Goal: Browse casually

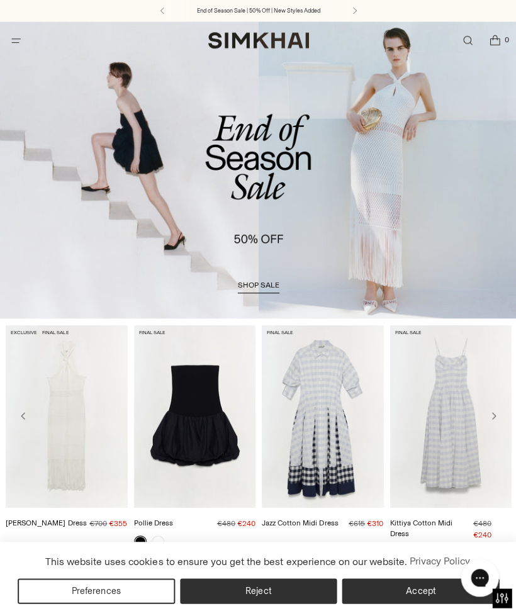
click at [492, 410] on icon "Move to next carousel slide" at bounding box center [492, 414] width 10 height 10
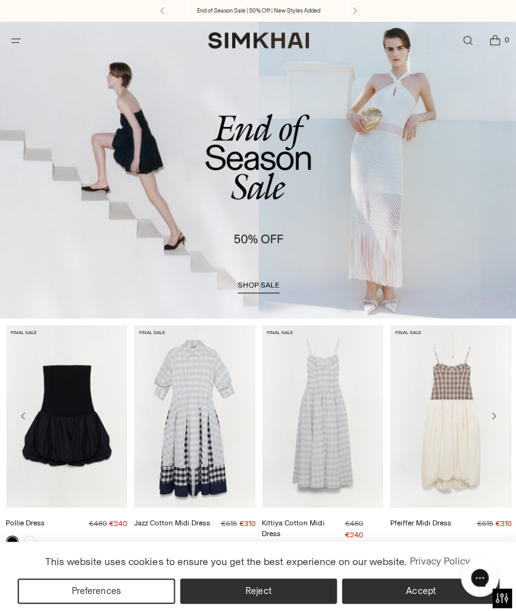
click at [493, 412] on icon "Move to next carousel slide" at bounding box center [492, 414] width 10 height 10
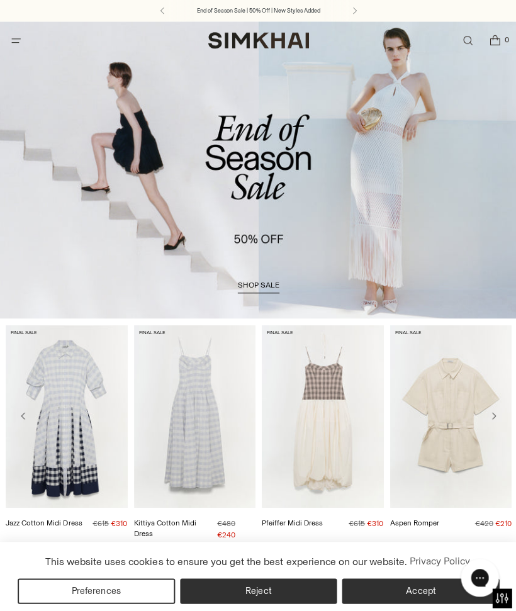
click at [495, 414] on icon "Move to next carousel slide" at bounding box center [492, 414] width 10 height 10
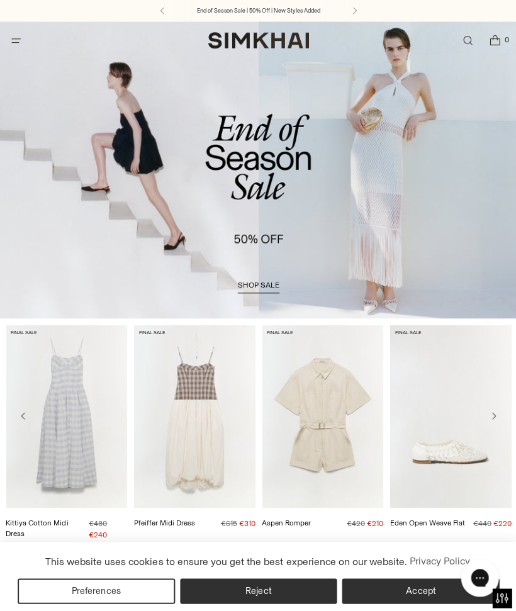
click at [492, 412] on icon "Move to next carousel slide" at bounding box center [492, 414] width 10 height 10
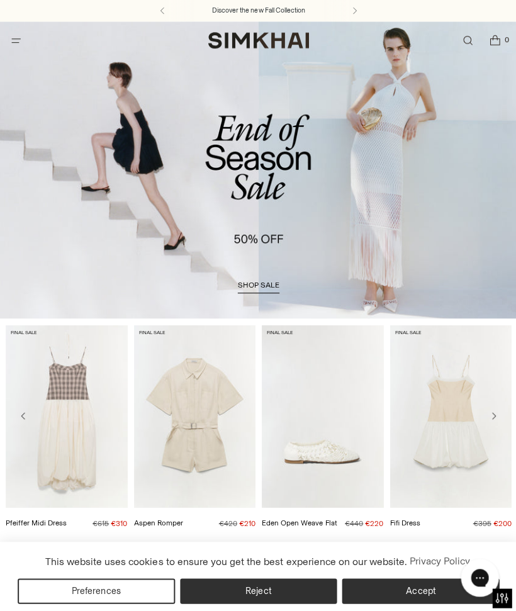
click at [497, 412] on button "Move to next carousel slide" at bounding box center [492, 414] width 23 height 23
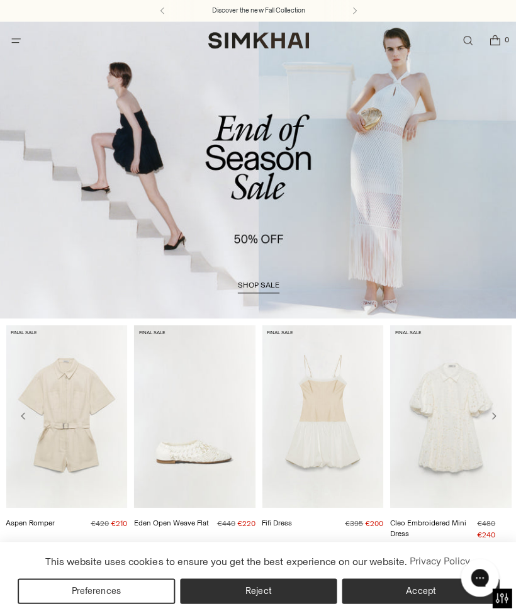
click at [496, 414] on icon "Move to next carousel slide" at bounding box center [492, 414] width 10 height 10
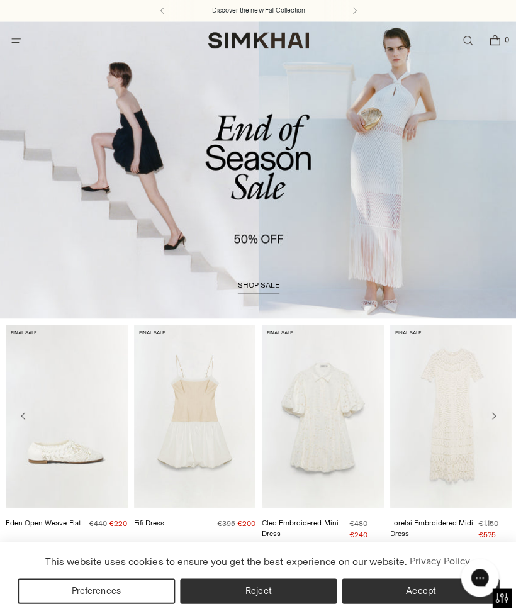
click at [498, 416] on button "Move to next carousel slide" at bounding box center [492, 414] width 23 height 23
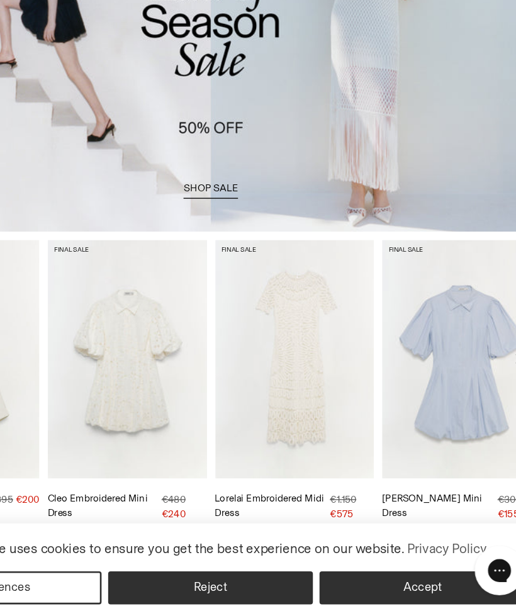
scroll to position [60, 0]
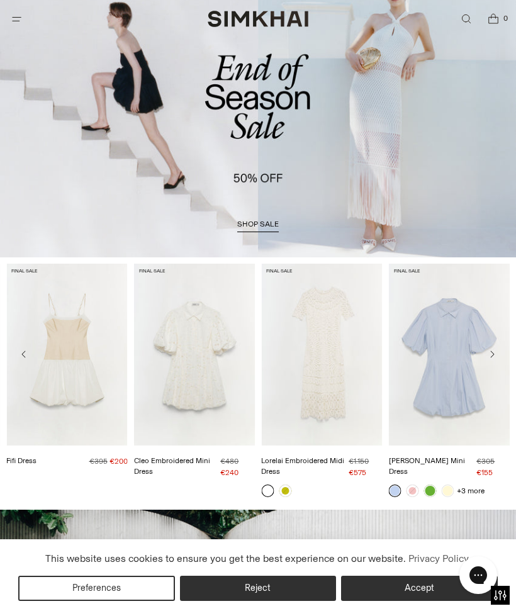
click at [495, 355] on icon "Move to next carousel slide" at bounding box center [492, 354] width 10 height 10
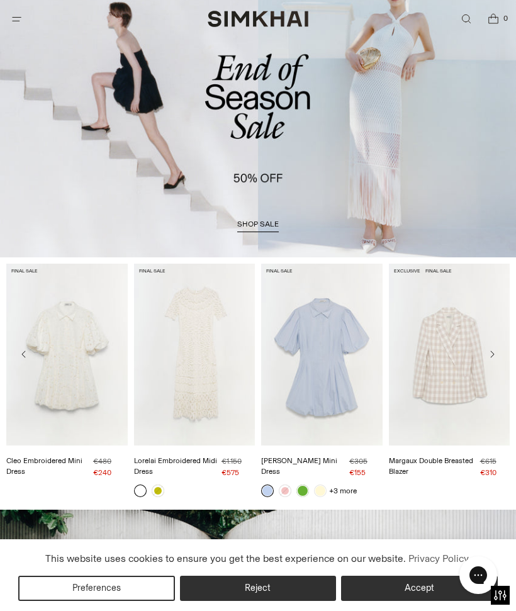
click at [495, 353] on icon "Move to next carousel slide" at bounding box center [492, 354] width 10 height 10
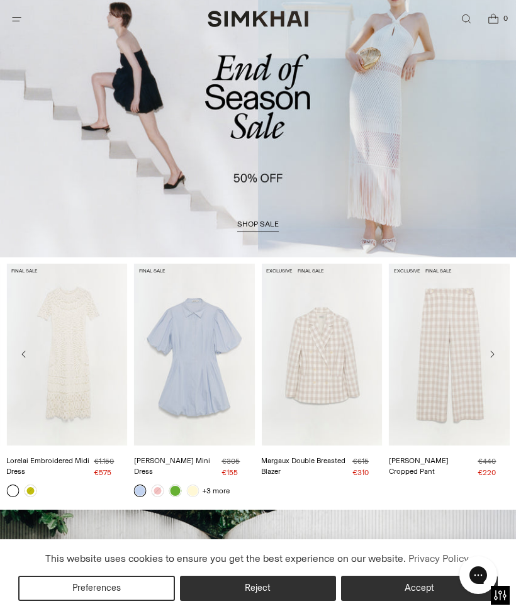
click at [497, 353] on icon "Move to next carousel slide" at bounding box center [492, 354] width 10 height 10
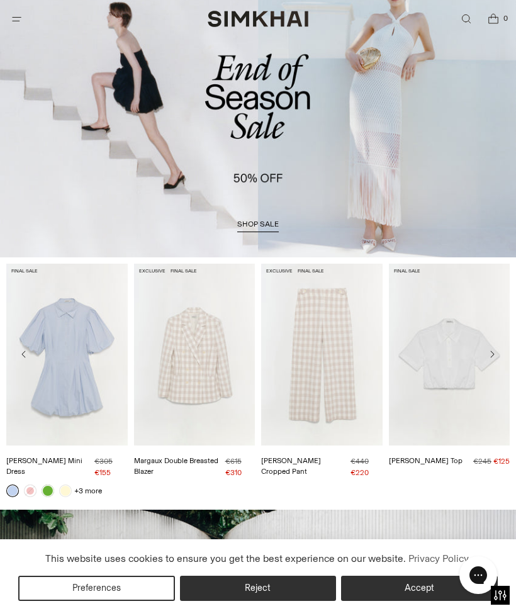
click at [499, 354] on button "Move to next carousel slide" at bounding box center [492, 354] width 23 height 23
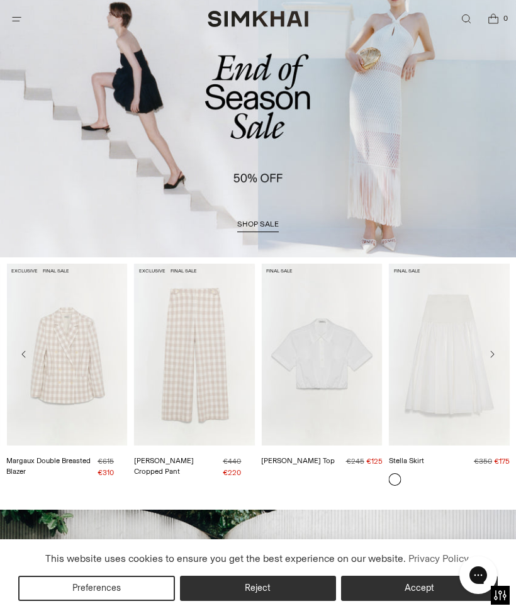
click at [497, 354] on icon "Move to next carousel slide" at bounding box center [492, 354] width 10 height 10
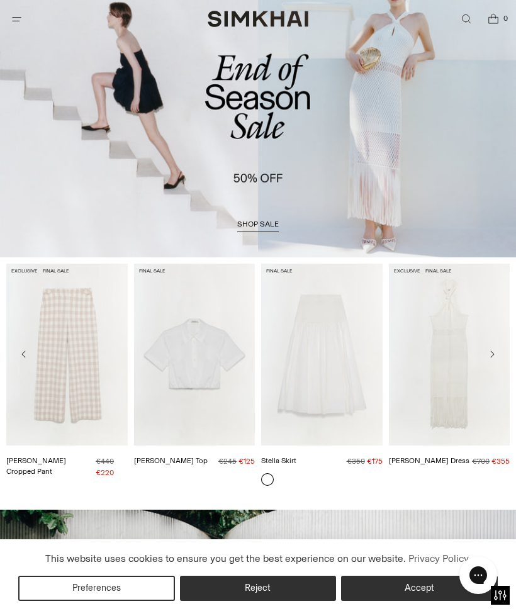
scroll to position [59, 0]
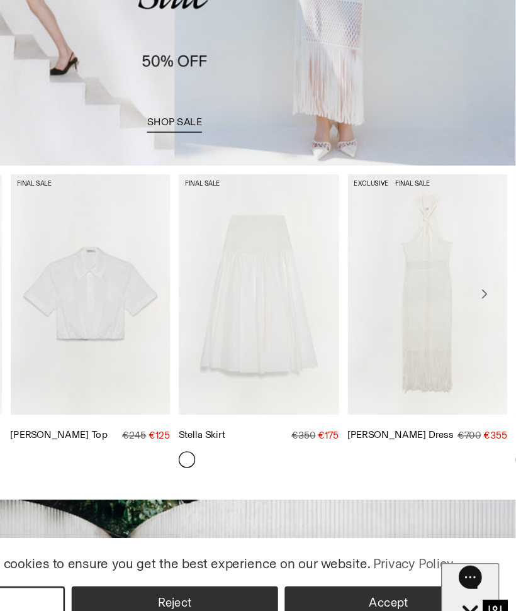
click at [487, 350] on icon "Move to next carousel slide" at bounding box center [492, 355] width 10 height 10
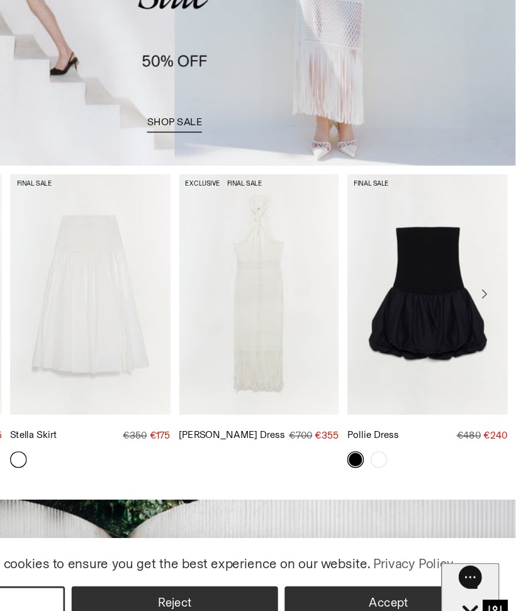
click at [261, 274] on img "Sanchez Dress" at bounding box center [322, 355] width 122 height 182
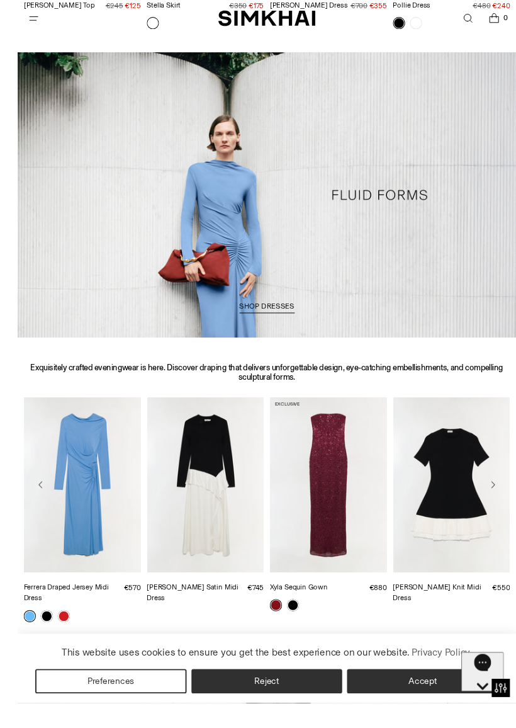
scroll to position [641, 0]
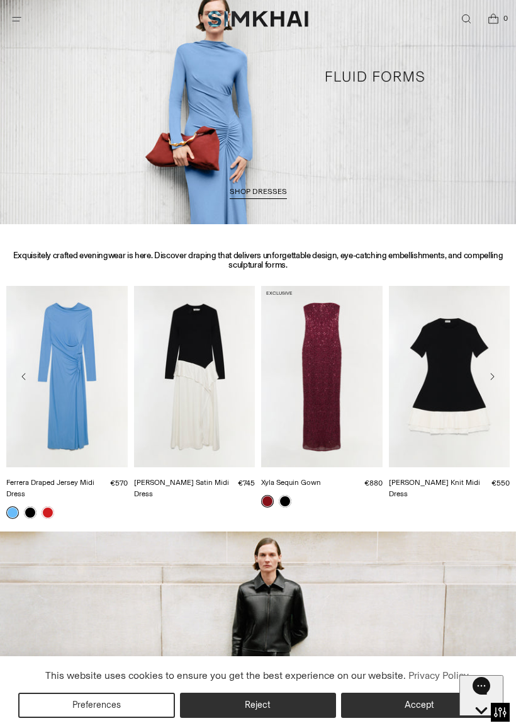
click at [495, 378] on icon "Move to next carousel slide" at bounding box center [492, 376] width 10 height 10
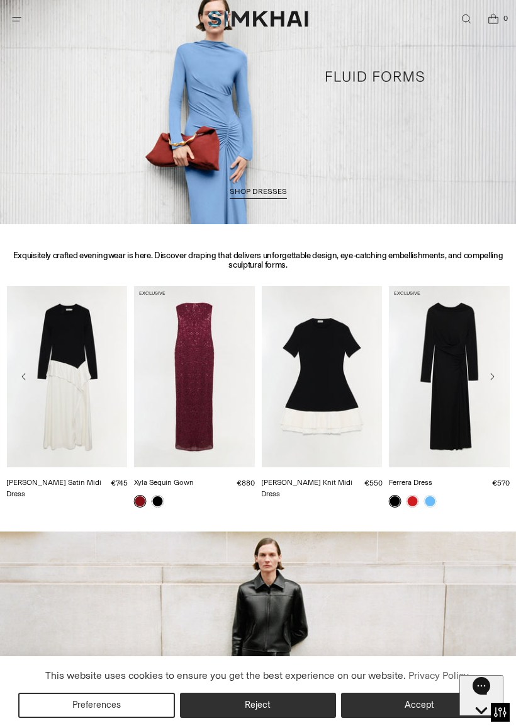
click at [494, 376] on icon "Move to next carousel slide" at bounding box center [493, 376] width 4 height 7
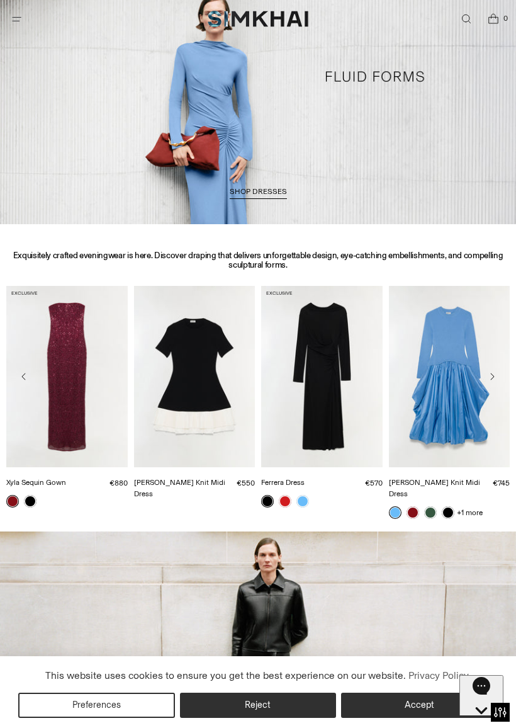
click at [496, 381] on icon "Move to next carousel slide" at bounding box center [492, 376] width 10 height 10
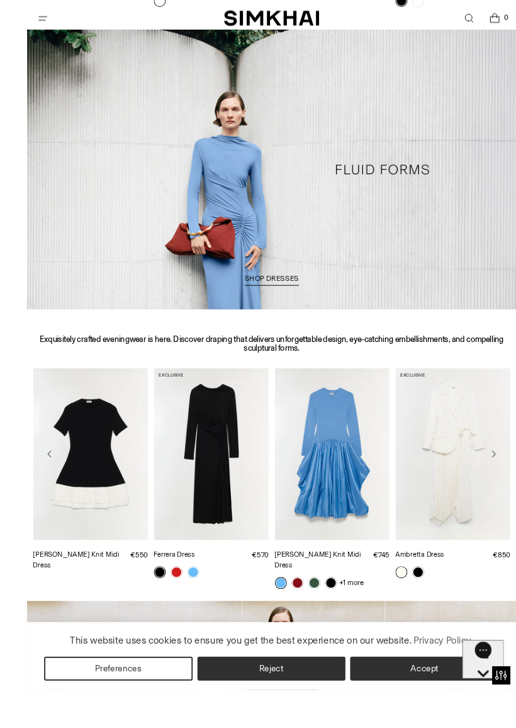
scroll to position [612, 0]
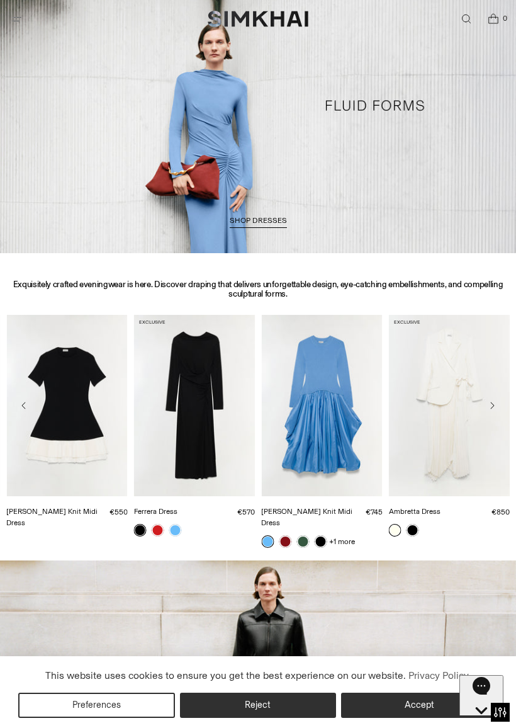
click at [499, 402] on button "Move to next carousel slide" at bounding box center [492, 405] width 23 height 23
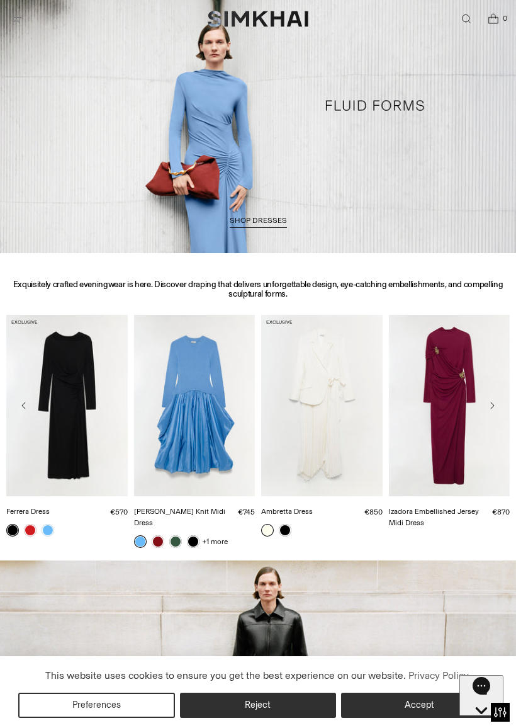
click at [492, 409] on icon "Move to next carousel slide" at bounding box center [492, 405] width 10 height 10
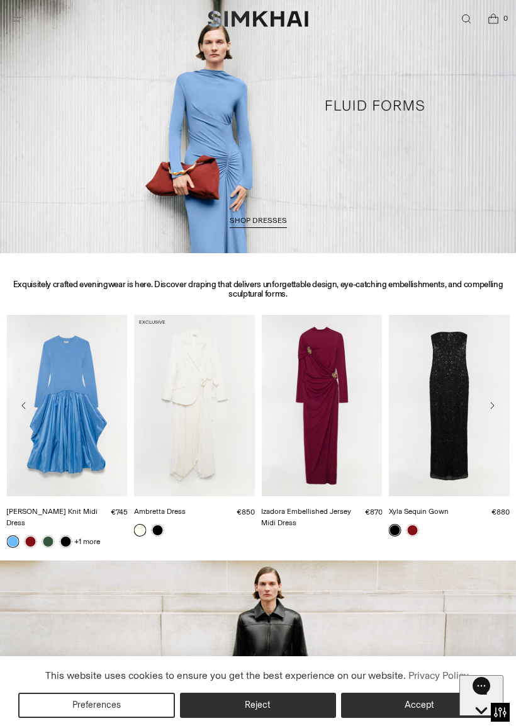
click at [498, 407] on button "Move to next carousel slide" at bounding box center [492, 405] width 23 height 23
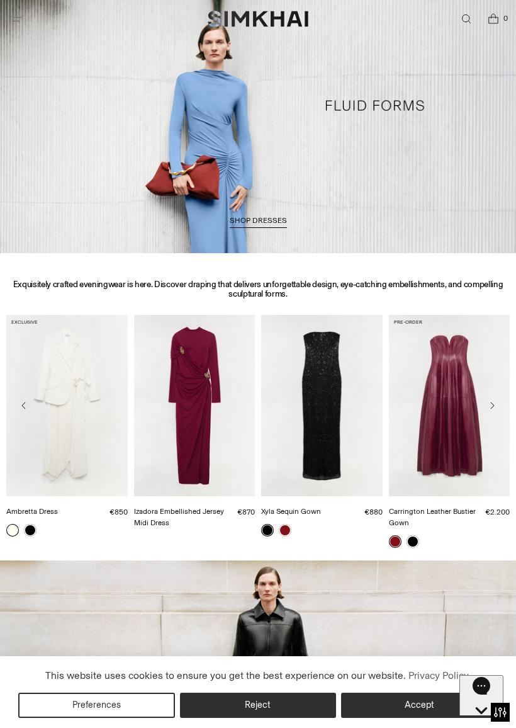
click at [495, 407] on icon "Move to next carousel slide" at bounding box center [492, 405] width 10 height 10
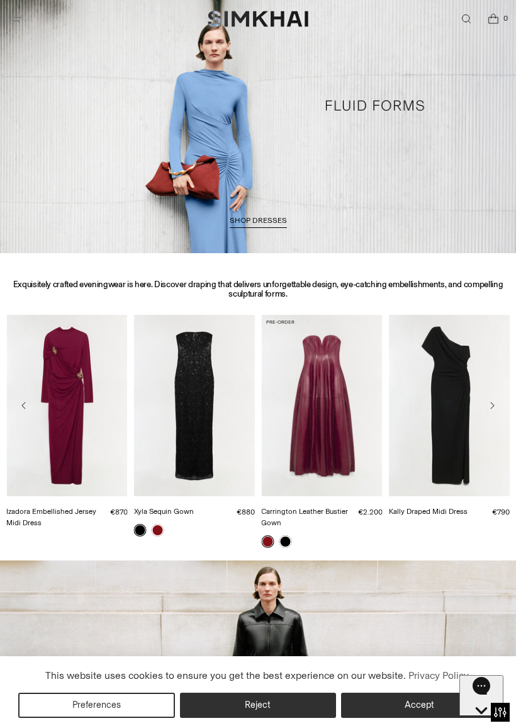
click at [499, 406] on button "Move to next carousel slide" at bounding box center [492, 405] width 23 height 23
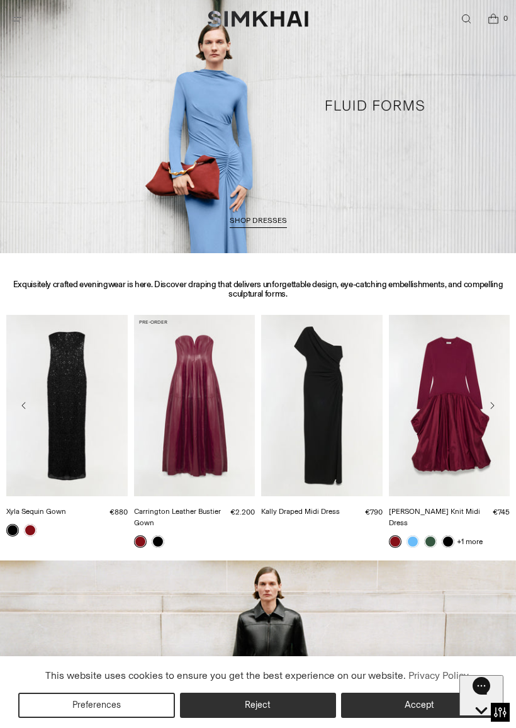
click at [494, 410] on button "Move to next carousel slide" at bounding box center [492, 405] width 23 height 23
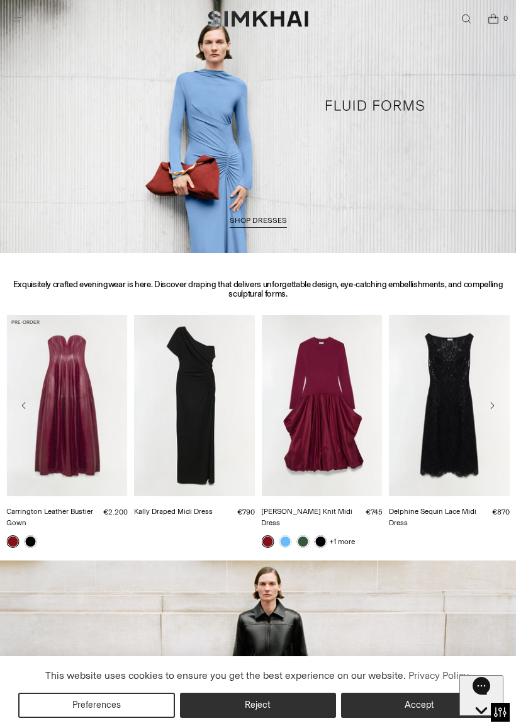
click at [495, 408] on icon "Move to next carousel slide" at bounding box center [492, 405] width 10 height 10
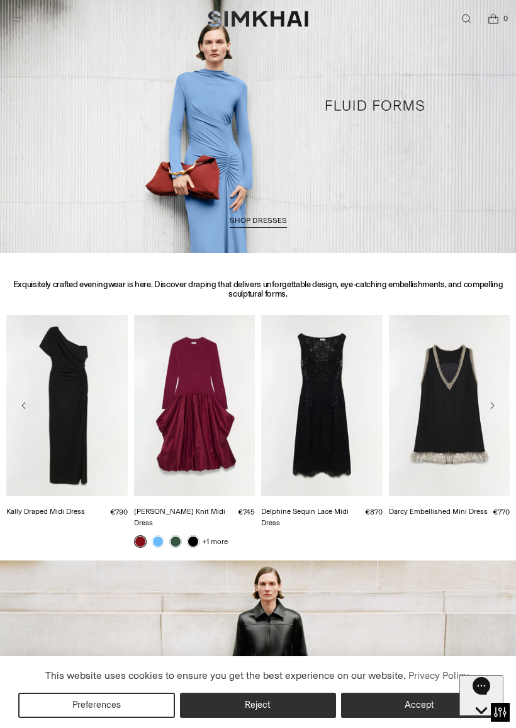
click at [494, 410] on icon "Move to next carousel slide" at bounding box center [492, 405] width 10 height 10
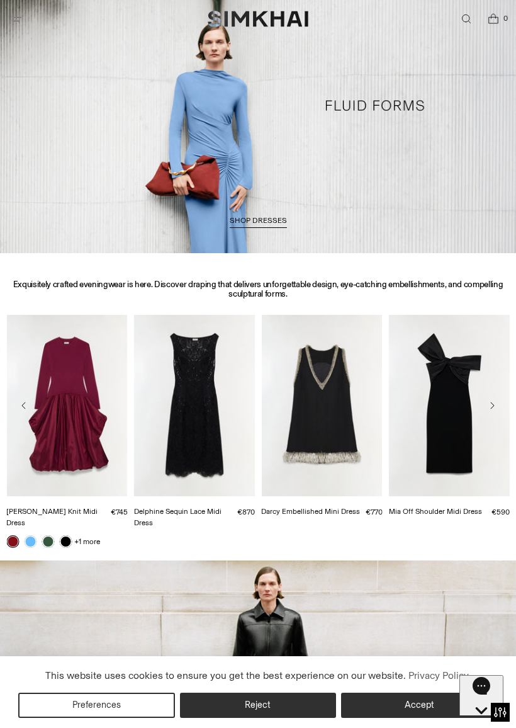
click at [497, 407] on button "Move to next carousel slide" at bounding box center [492, 405] width 23 height 23
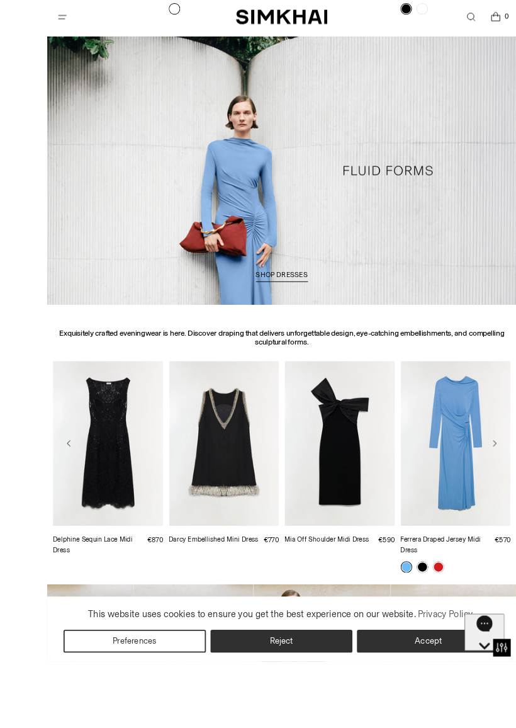
scroll to position [623, 0]
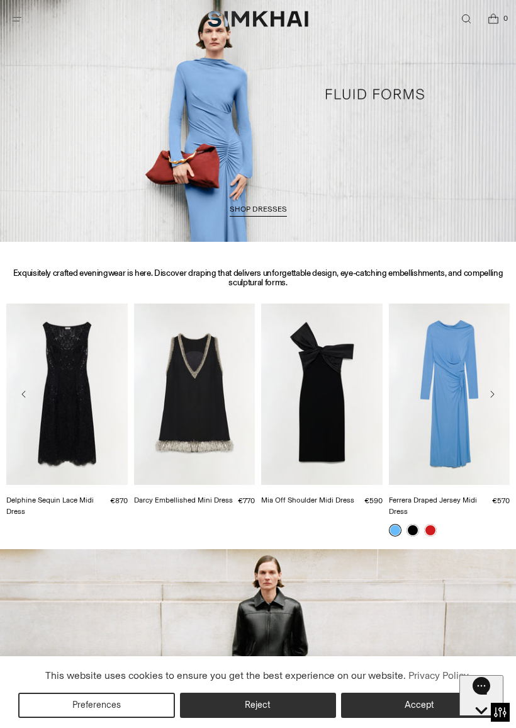
click at [496, 399] on button "Move to next carousel slide" at bounding box center [492, 394] width 23 height 23
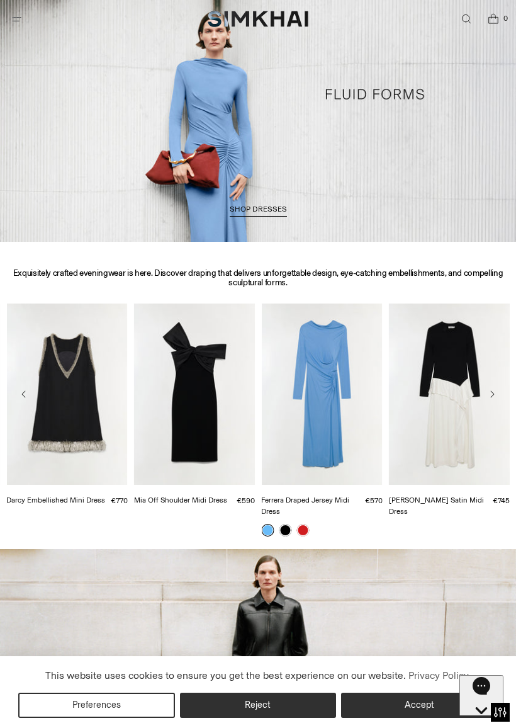
click at [492, 397] on icon "Move to next carousel slide" at bounding box center [492, 394] width 10 height 10
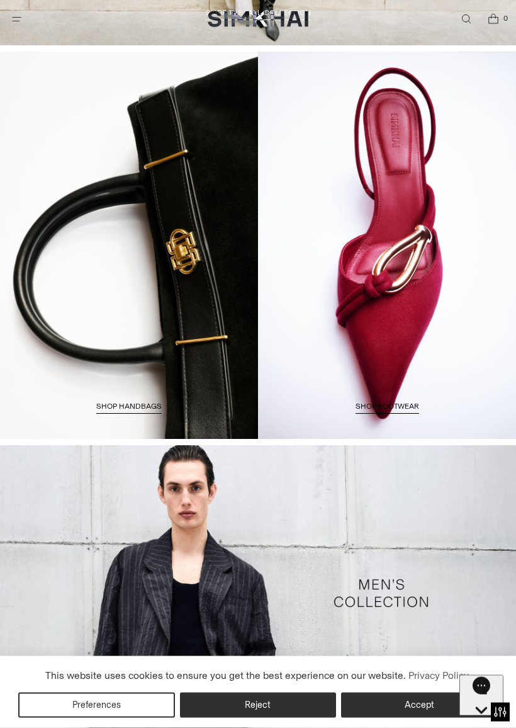
scroll to position [1428, 0]
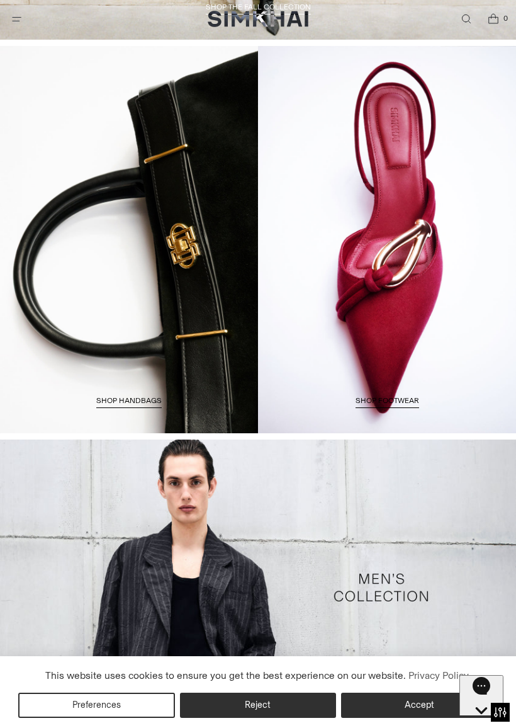
click at [162, 396] on link "Shop HANDBAGS" at bounding box center [128, 402] width 65 height 13
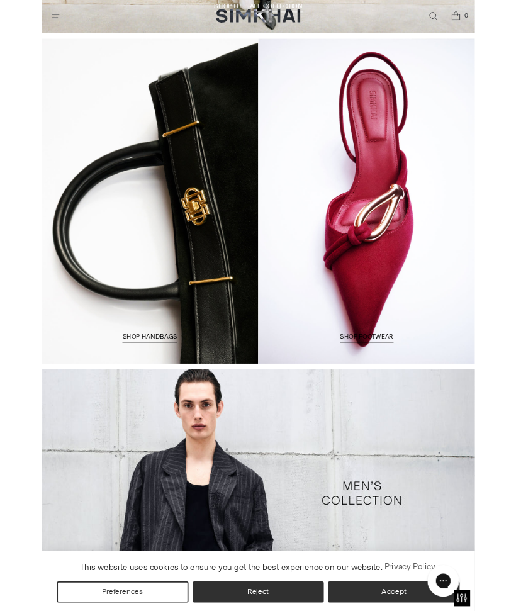
scroll to position [1482, 0]
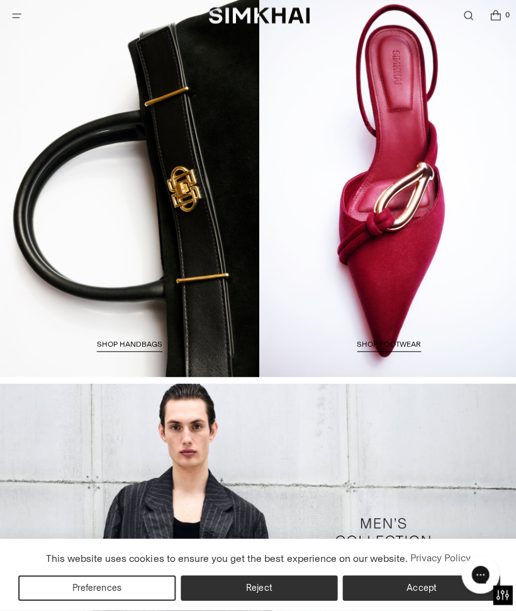
click at [419, 342] on link "SHOP FOOTWEAR" at bounding box center [388, 348] width 64 height 13
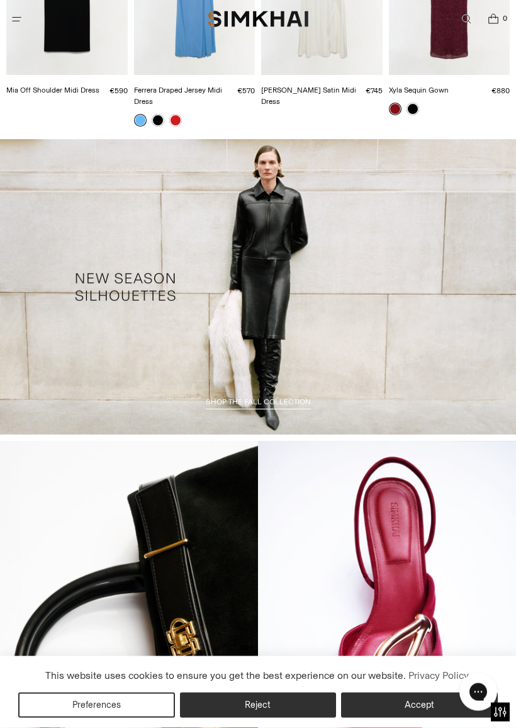
scroll to position [1035, 0]
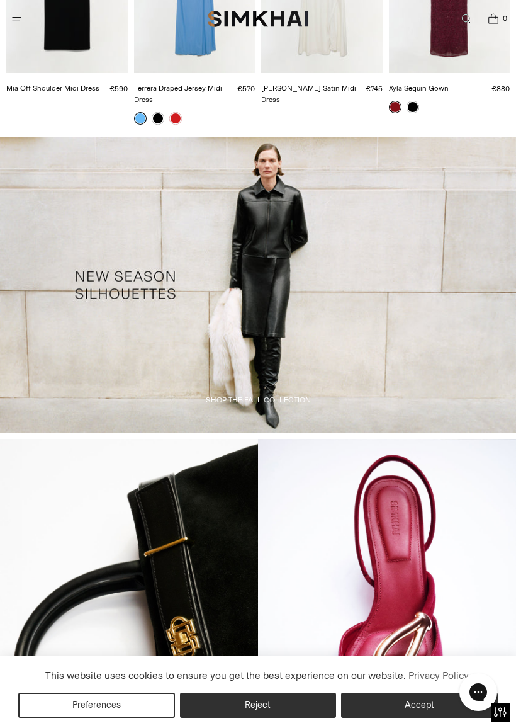
click at [260, 278] on link "/collections/fall-2025-womens-collection" at bounding box center [258, 285] width 516 height 296
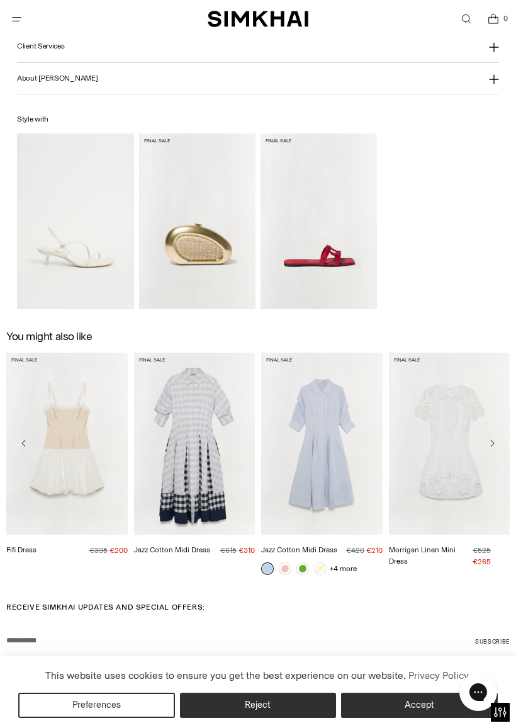
scroll to position [1306, 0]
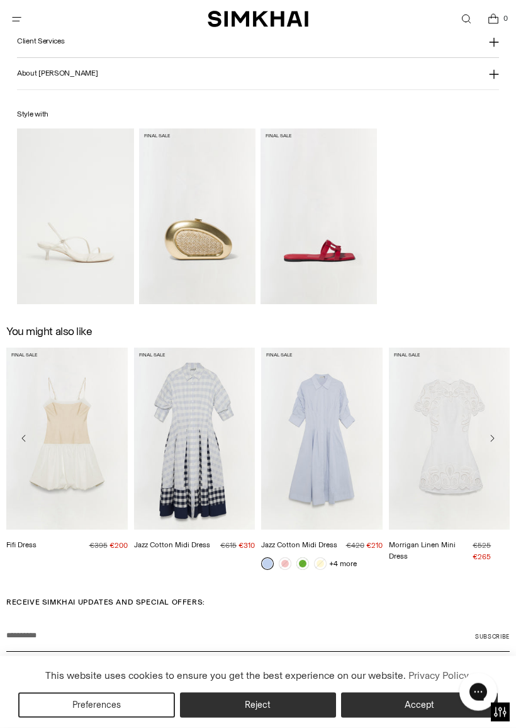
click at [496, 434] on icon "Move to next carousel slide" at bounding box center [492, 439] width 10 height 10
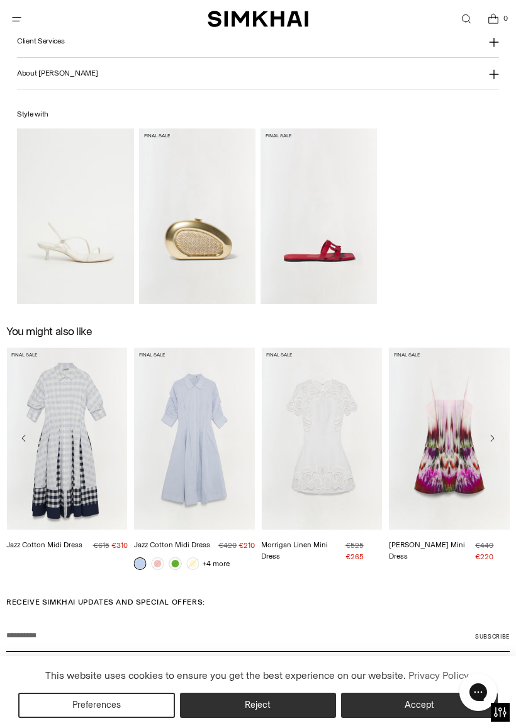
click at [494, 433] on icon "Move to next carousel slide" at bounding box center [492, 438] width 10 height 10
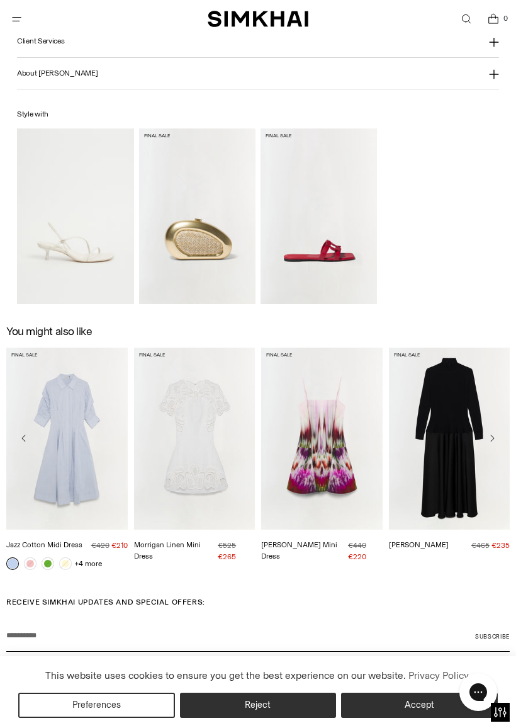
click at [497, 433] on icon "Move to next carousel slide" at bounding box center [492, 438] width 10 height 10
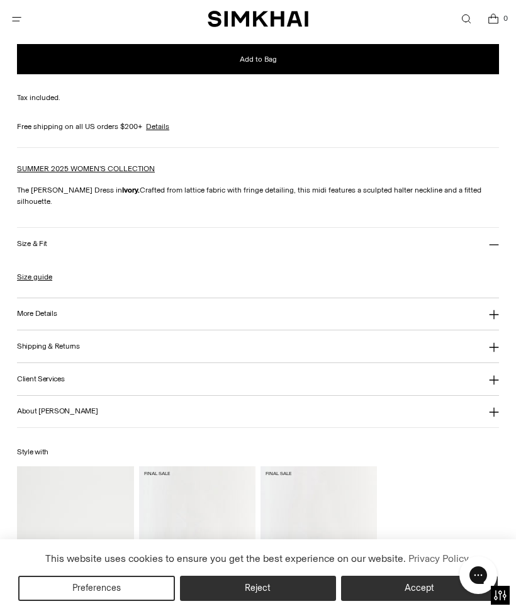
scroll to position [874, 0]
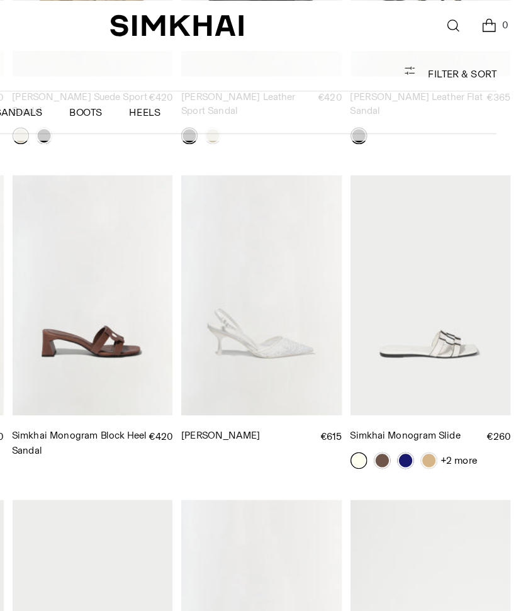
scroll to position [2574, 0]
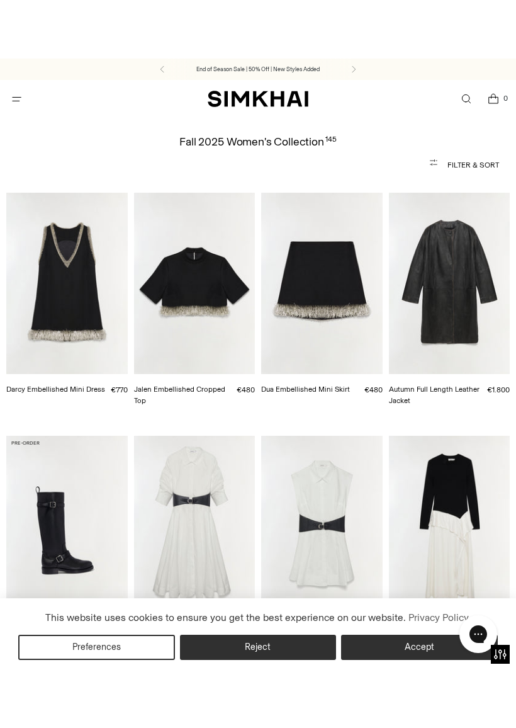
scroll to position [216, 0]
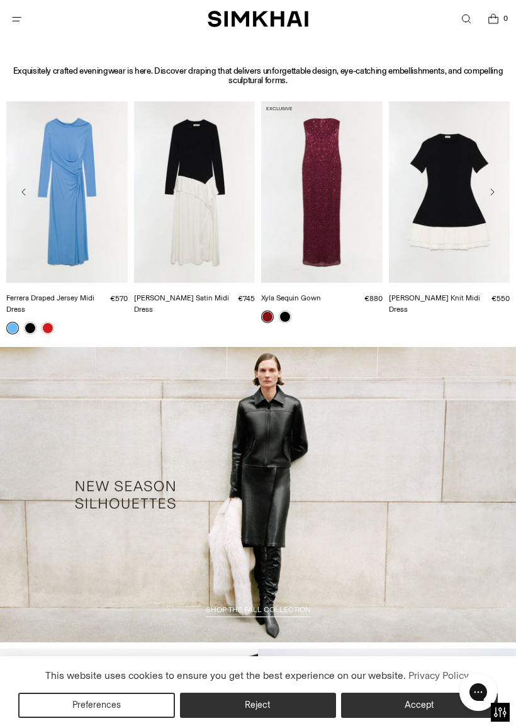
click at [152, 491] on link "/collections/fall-2025-womens-collection" at bounding box center [258, 495] width 516 height 296
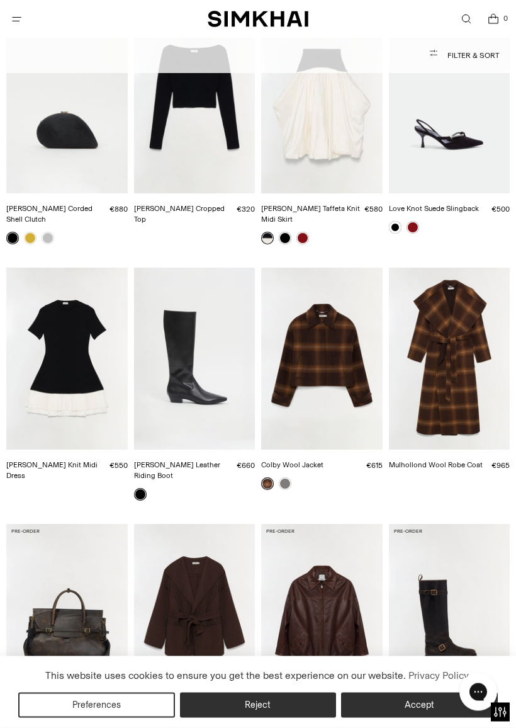
scroll to position [625, 0]
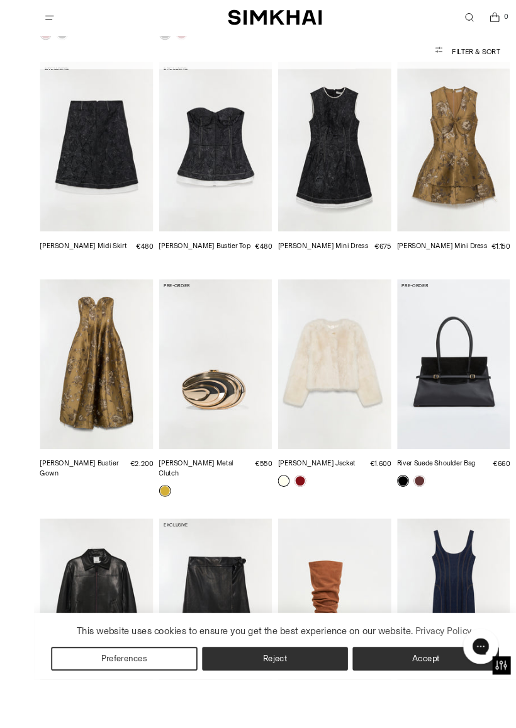
scroll to position [4469, 0]
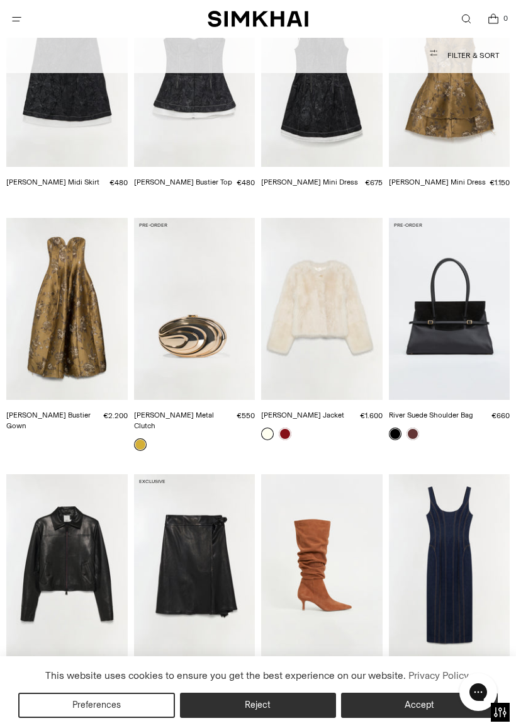
click at [329, 218] on img "Natasha Shearling Jacket" at bounding box center [322, 309] width 122 height 182
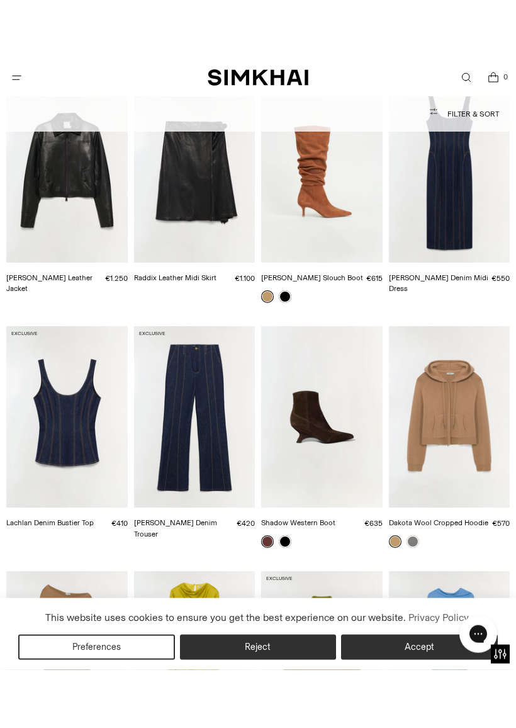
scroll to position [4926, 0]
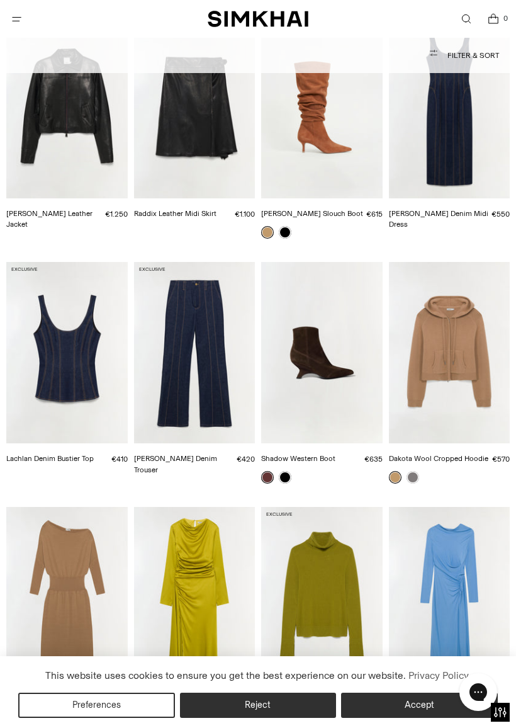
click at [198, 507] on img "Odessa Satin Midi Dress" at bounding box center [195, 598] width 122 height 182
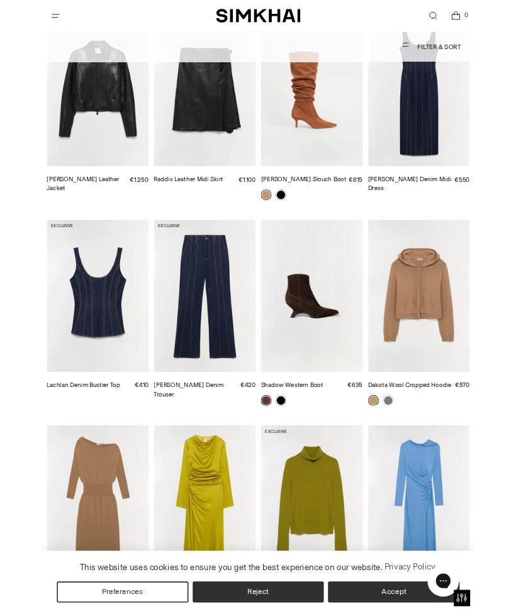
scroll to position [4992, 0]
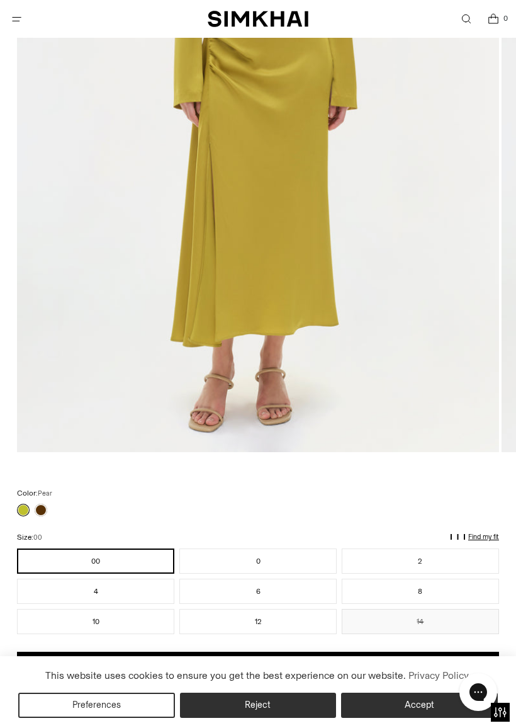
scroll to position [415, 0]
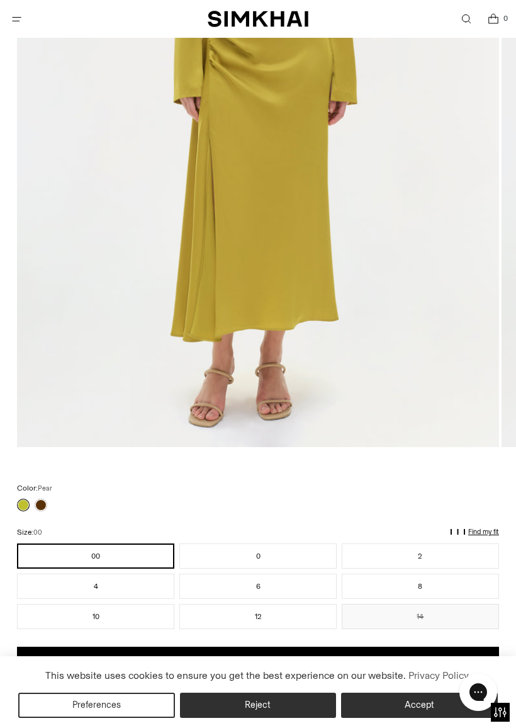
click at [44, 506] on link at bounding box center [41, 505] width 13 height 13
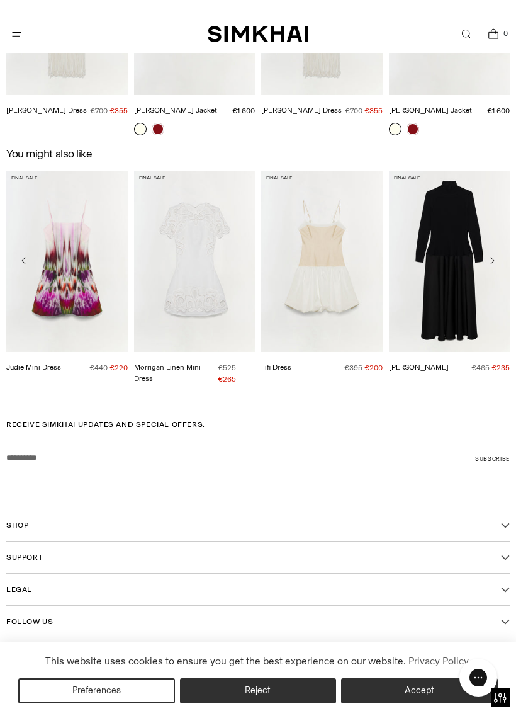
scroll to position [1822, 0]
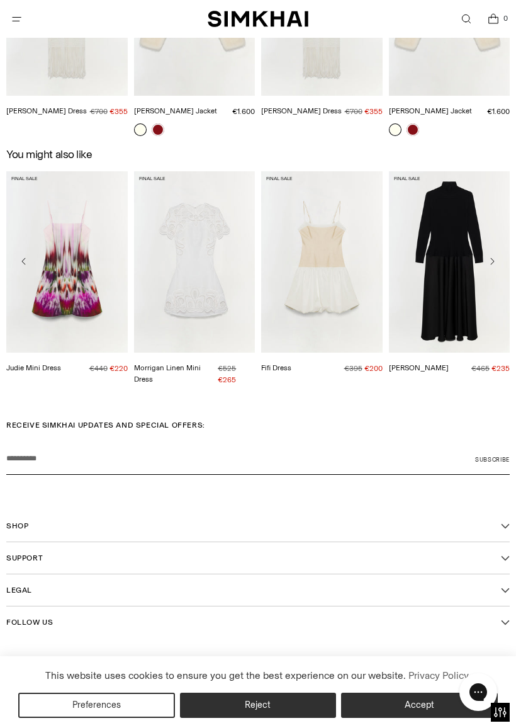
click at [491, 266] on icon "Move to next carousel slide" at bounding box center [492, 261] width 10 height 10
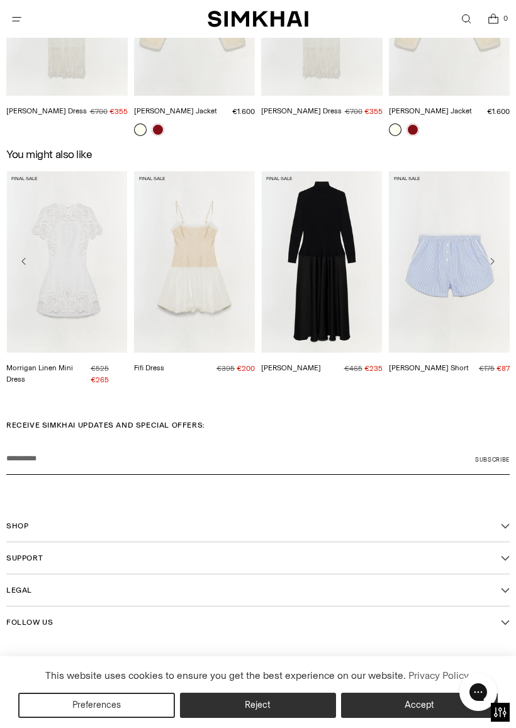
click at [491, 266] on icon "Move to next carousel slide" at bounding box center [492, 261] width 10 height 10
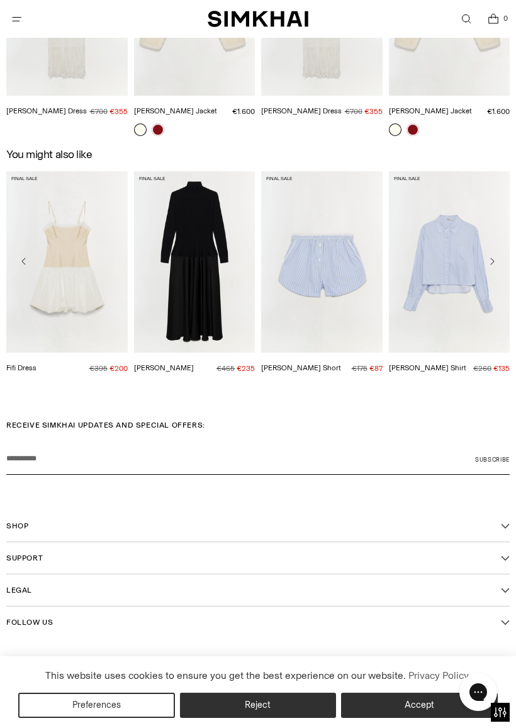
click at [490, 266] on icon "Move to next carousel slide" at bounding box center [492, 261] width 10 height 10
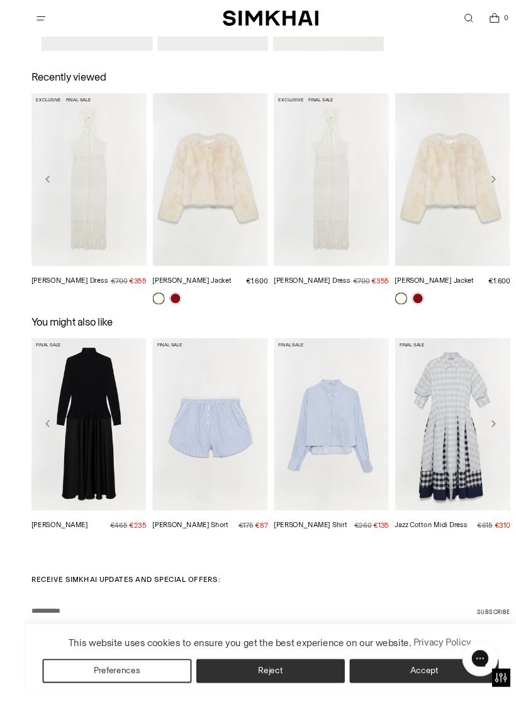
scroll to position [1743, 0]
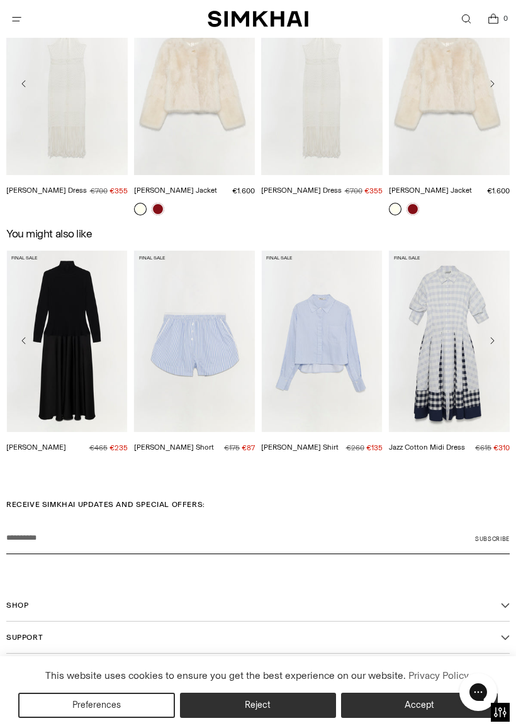
click at [493, 341] on icon "Move to next carousel slide" at bounding box center [492, 341] width 10 height 10
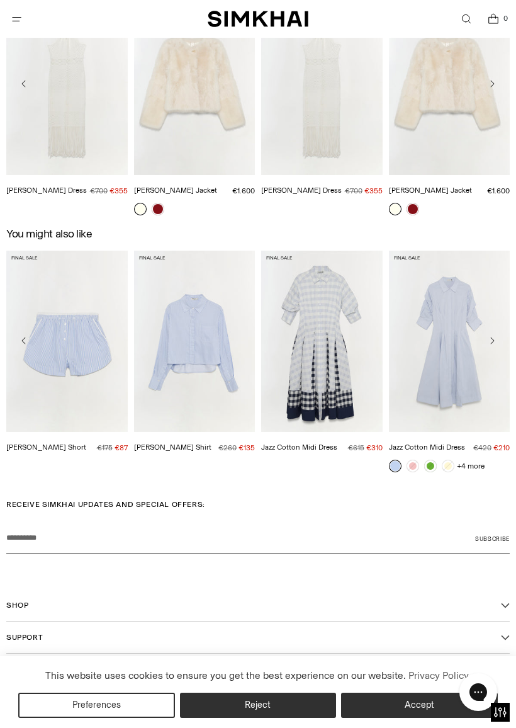
click at [494, 343] on icon "Move to next carousel slide" at bounding box center [492, 341] width 10 height 10
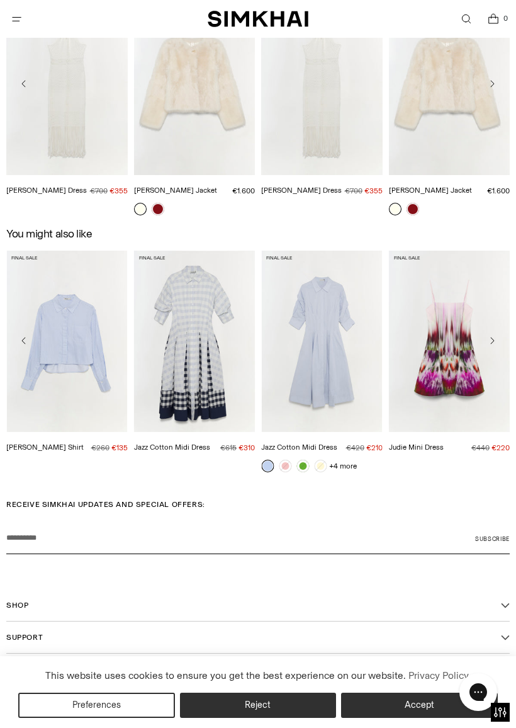
click at [496, 338] on icon "Move to next carousel slide" at bounding box center [492, 341] width 10 height 10
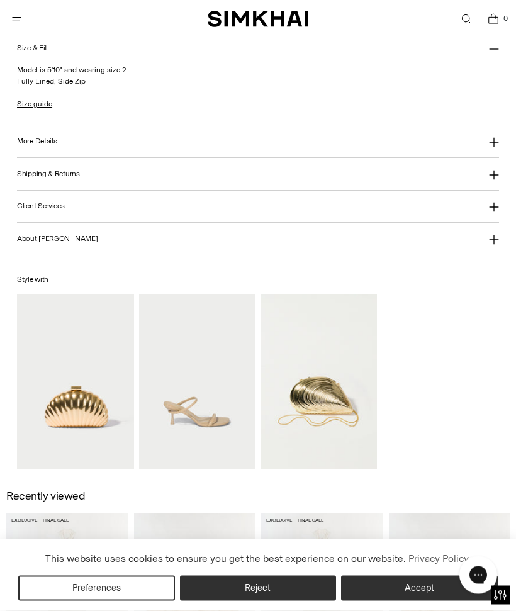
scroll to position [1151, 0]
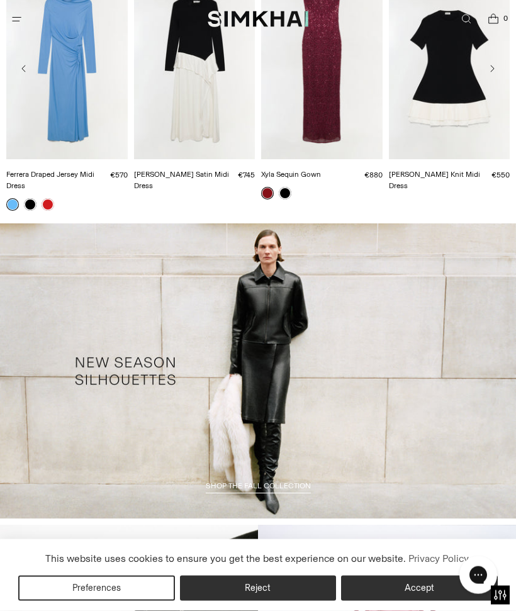
scroll to position [949, 0]
click at [424, 394] on link "/collections/fall-2025-womens-collection" at bounding box center [258, 371] width 516 height 296
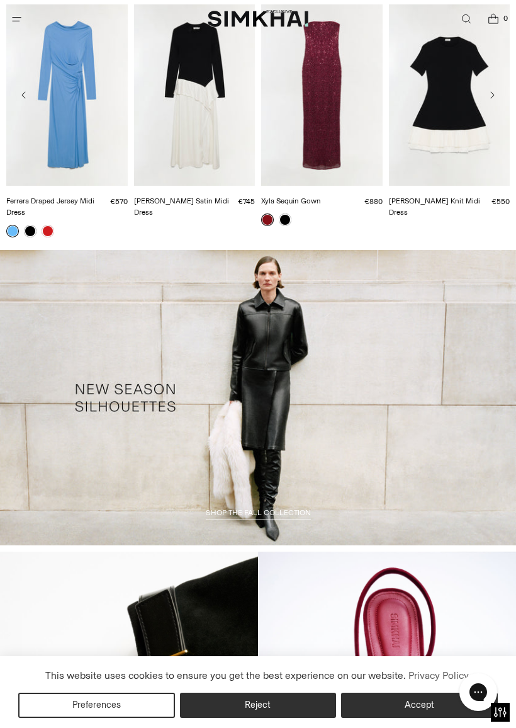
scroll to position [924, 0]
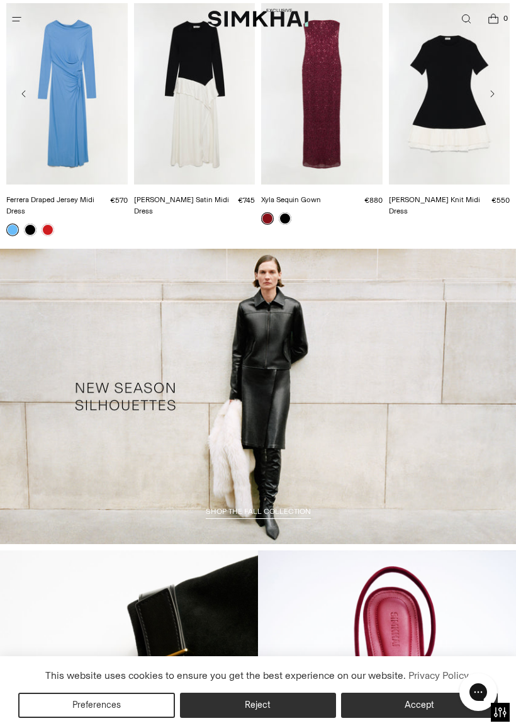
click at [386, 421] on link "/collections/fall-2025-womens-collection" at bounding box center [258, 397] width 516 height 296
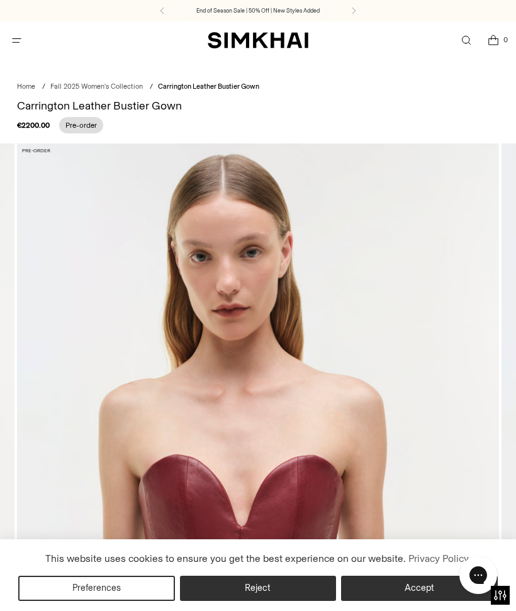
click at [433, 414] on img at bounding box center [258, 505] width 482 height 723
